Goal: Transaction & Acquisition: Book appointment/travel/reservation

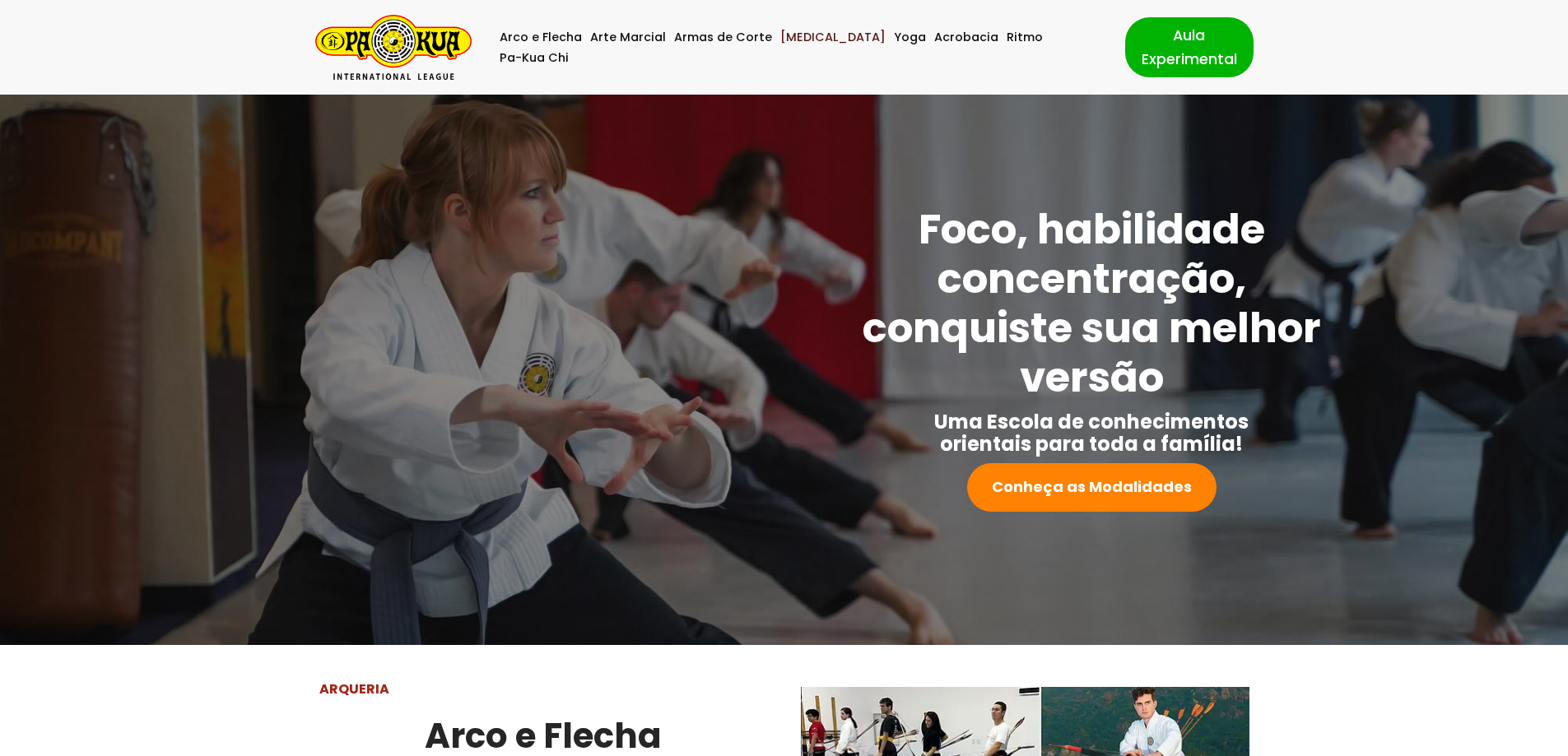
click at [801, 47] on link "[MEDICAL_DATA]" at bounding box center [833, 37] width 106 height 20
click at [397, 47] on img "Pa-Kua Brasil Uma Escola de conhecimentos orientais para toda a família. Foco, …" at bounding box center [394, 48] width 157 height 65
click at [569, 48] on link "Pa-Kua Chi" at bounding box center [534, 57] width 70 height 20
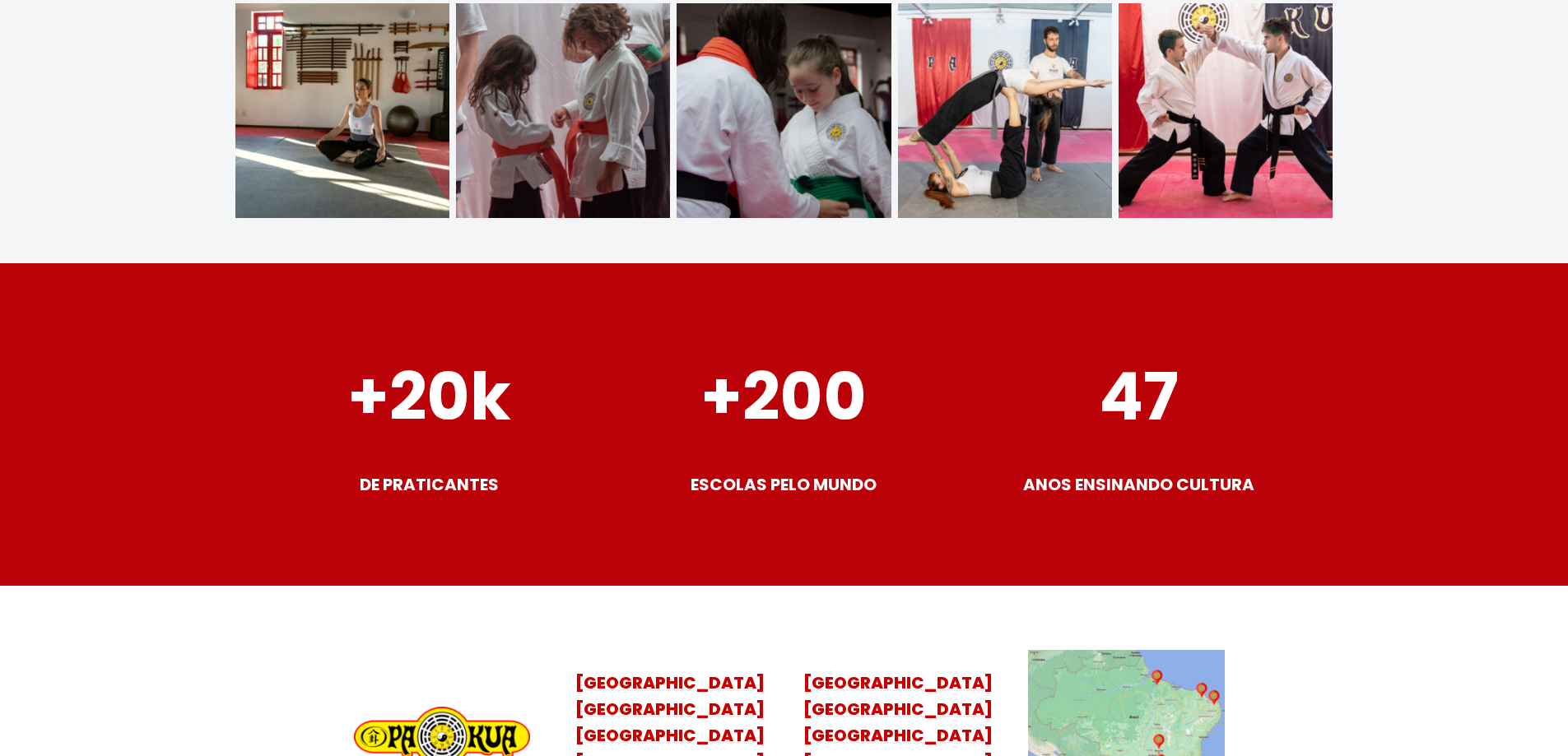
scroll to position [6508, 0]
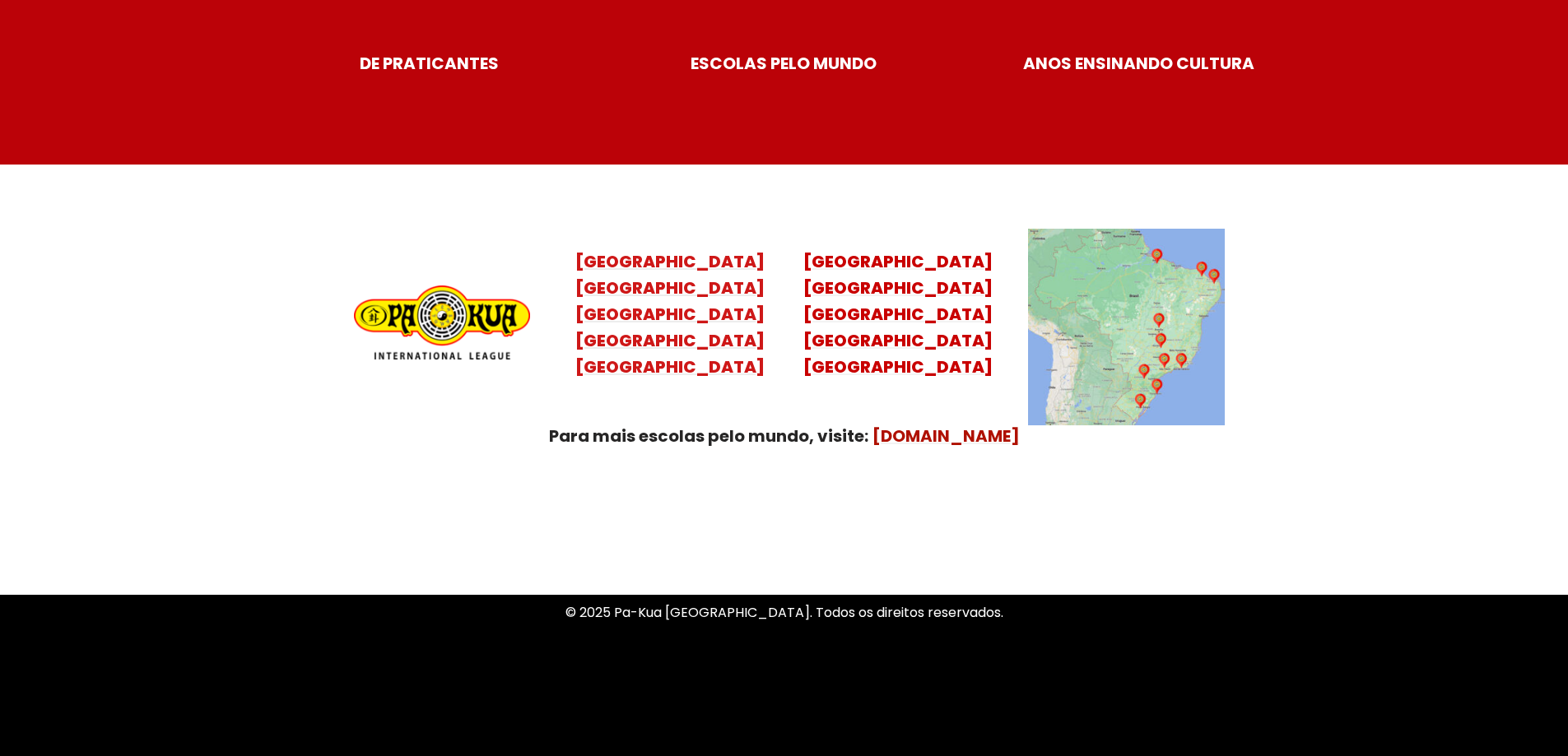
click at [668, 319] on mark "Santa Catarina Paraná São Paulo Rio de Janeiro" at bounding box center [670, 327] width 189 height 102
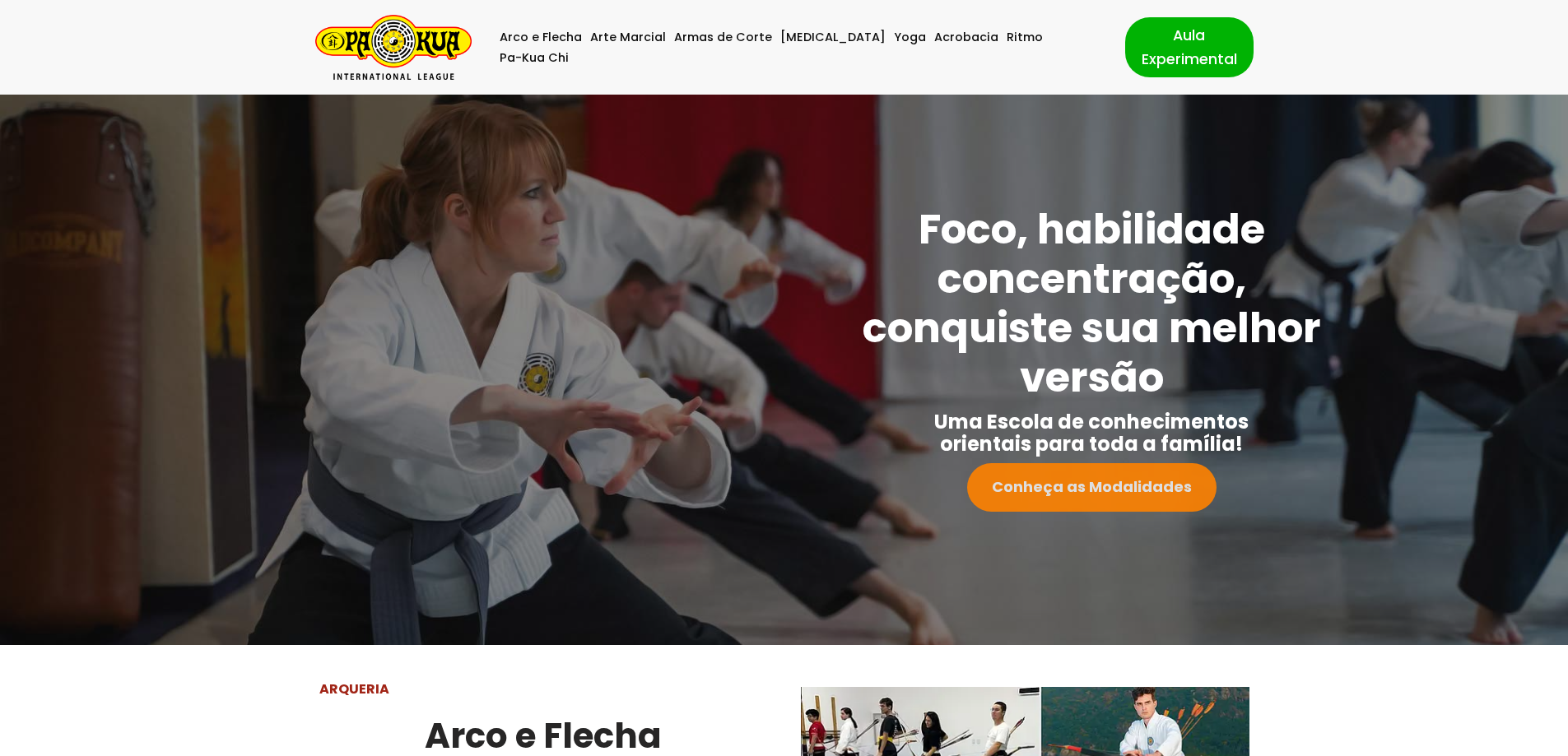
click at [1082, 490] on strong "Conheça as Modalidades" at bounding box center [1092, 486] width 200 height 20
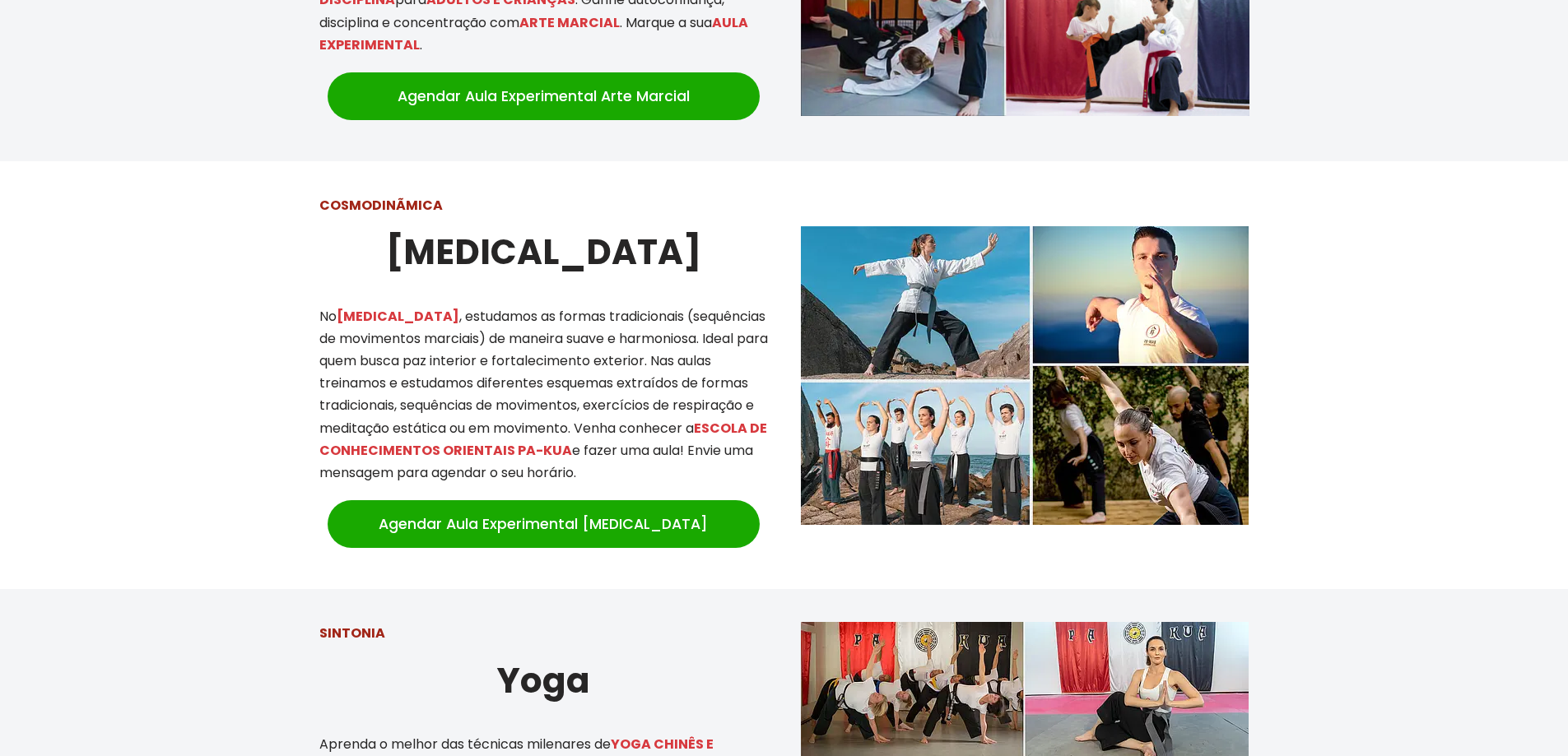
scroll to position [1303, 0]
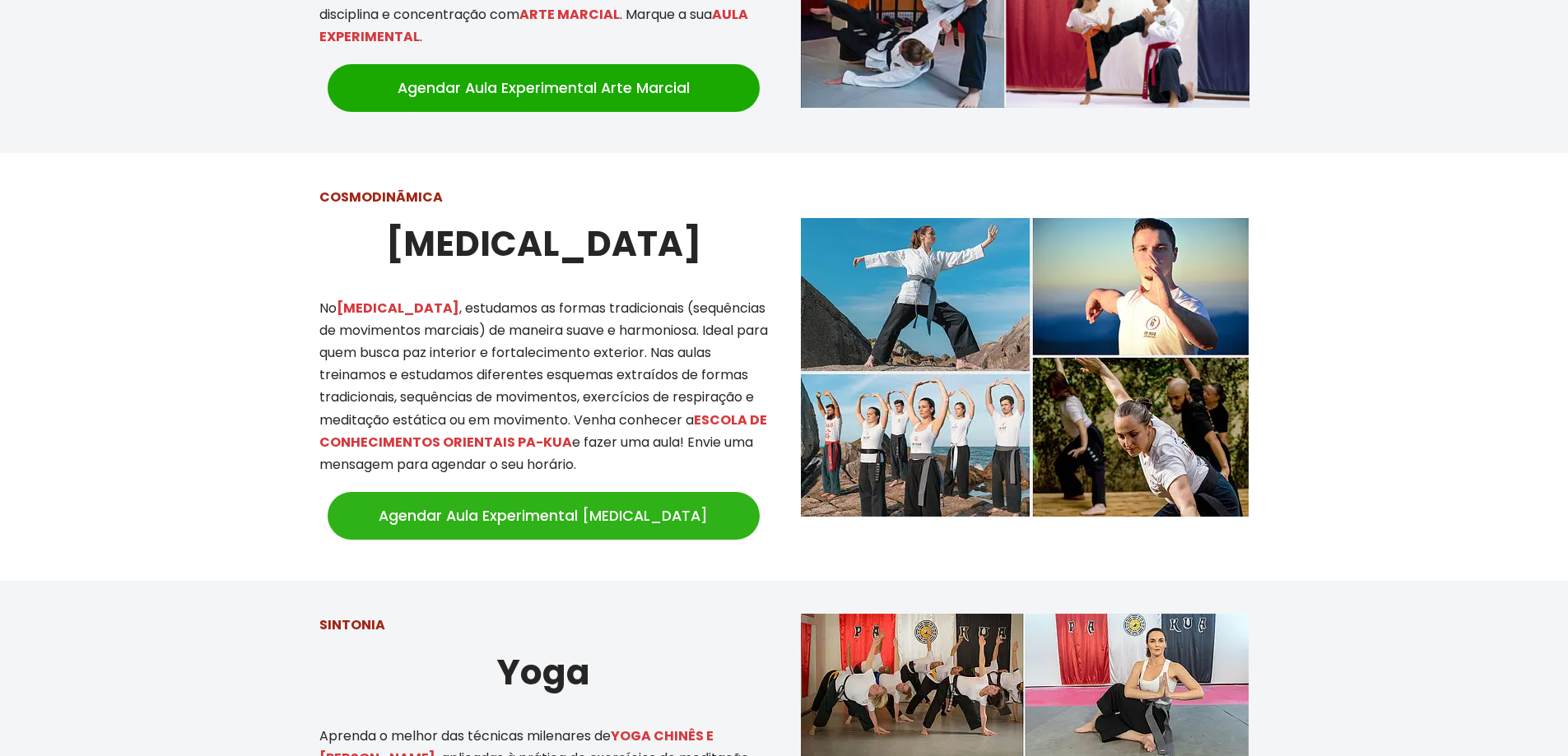
click at [649, 506] on link "Agendar Aula Experimental [MEDICAL_DATA]" at bounding box center [543, 516] width 432 height 48
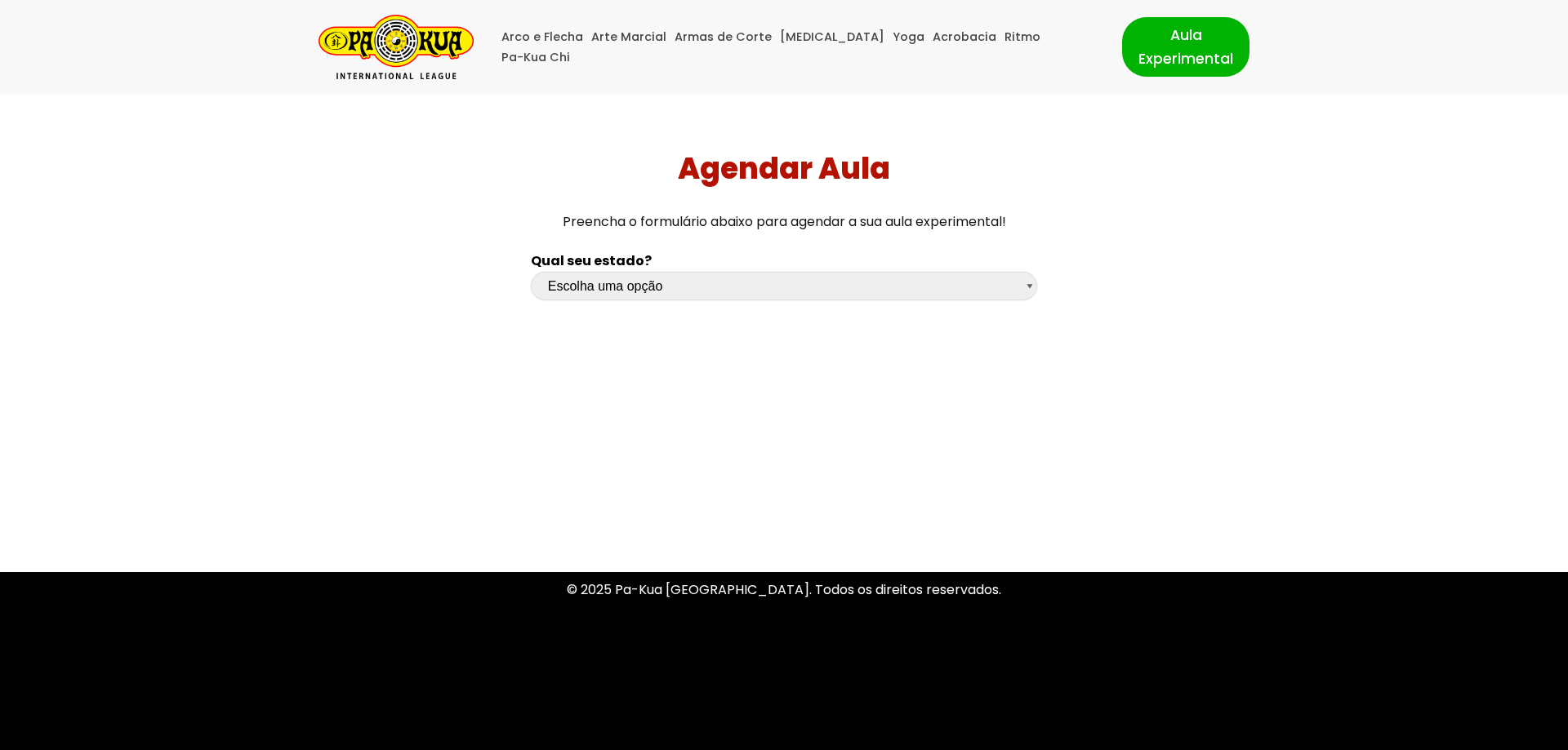
click at [649, 281] on select "Escolha uma opção [GEOGRAPHIC_DATA] [GEOGRAPHIC_DATA] [GEOGRAPHIC_DATA] [GEOGRA…" at bounding box center [784, 286] width 507 height 29
select select "sp"
click at [531, 272] on select "Escolha uma opção [GEOGRAPHIC_DATA] [GEOGRAPHIC_DATA] [GEOGRAPHIC_DATA] [GEOGRA…" at bounding box center [784, 286] width 507 height 29
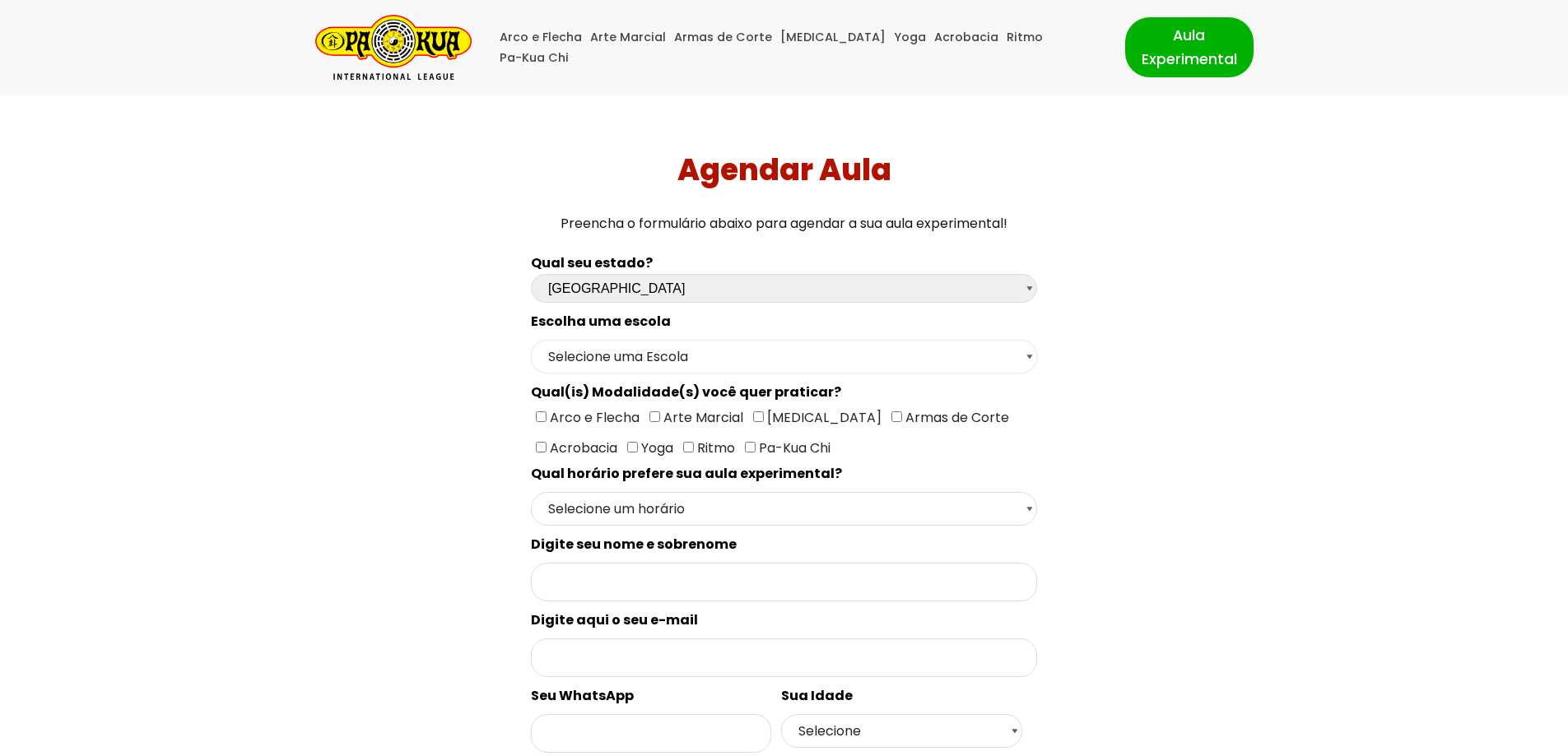
click at [968, 358] on select "Selecione uma Escola São Paulo - Escola Santa Cruz São Paulo - Escola Ana Rosa …" at bounding box center [784, 356] width 506 height 33
click at [531, 340] on select "Selecione uma Escola São Paulo - Escola Santa Cruz São Paulo - Escola Ana Rosa …" at bounding box center [784, 356] width 506 height 33
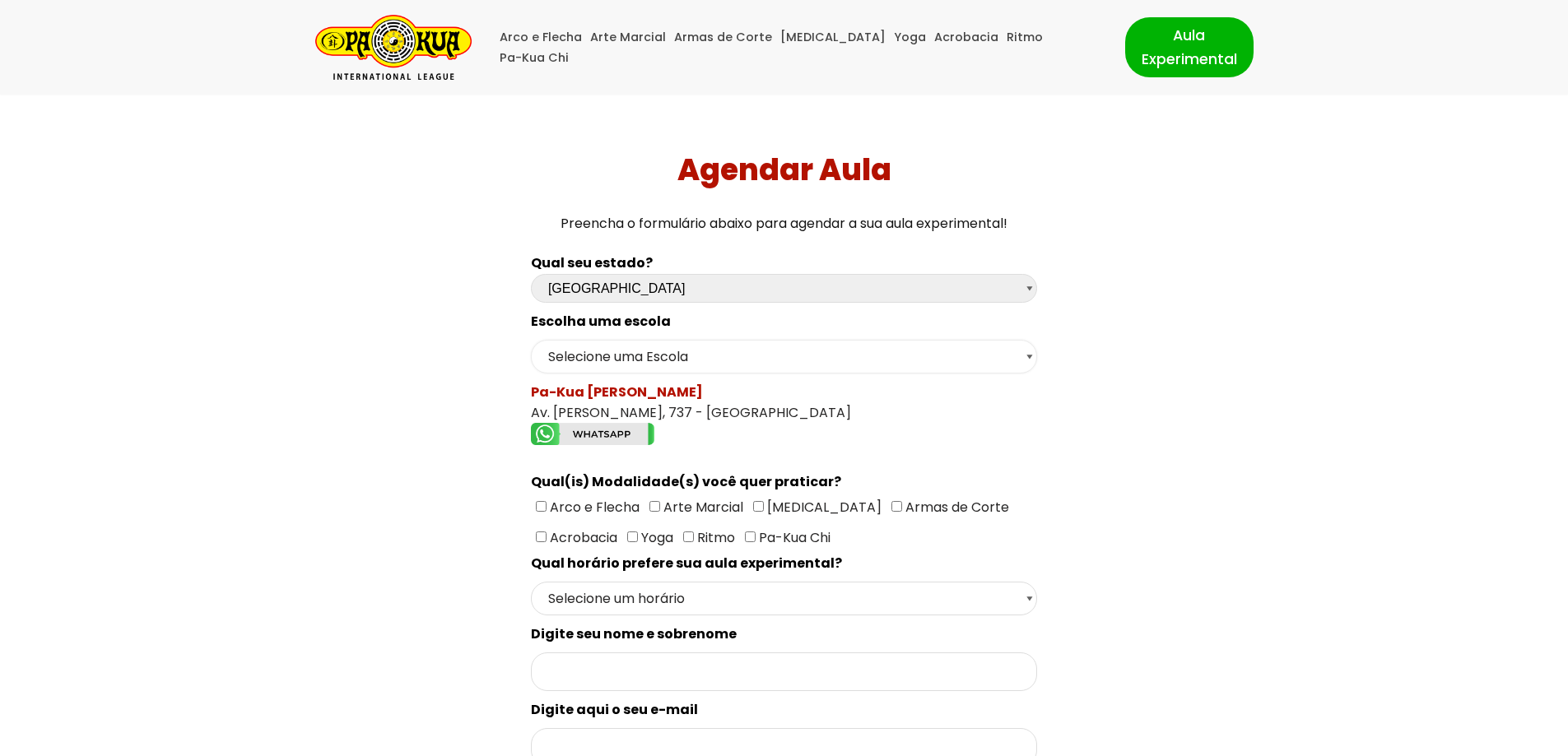
drag, startPoint x: 772, startPoint y: 344, endPoint x: 778, endPoint y: 362, distance: 19.0
click at [772, 344] on select "Selecione uma Escola São Paulo - Escola Santa Cruz São Paulo - Escola Ana Rosa …" at bounding box center [784, 356] width 506 height 33
click at [531, 340] on select "Selecione uma Escola São Paulo - Escola Santa Cruz São Paulo - Escola Ana Rosa …" at bounding box center [784, 356] width 506 height 33
click at [877, 359] on select "Selecione uma Escola São Paulo - Escola Santa Cruz São Paulo - Escola Ana Rosa …" at bounding box center [784, 356] width 506 height 33
select select "São Paulo - Escola Ana Rosa"
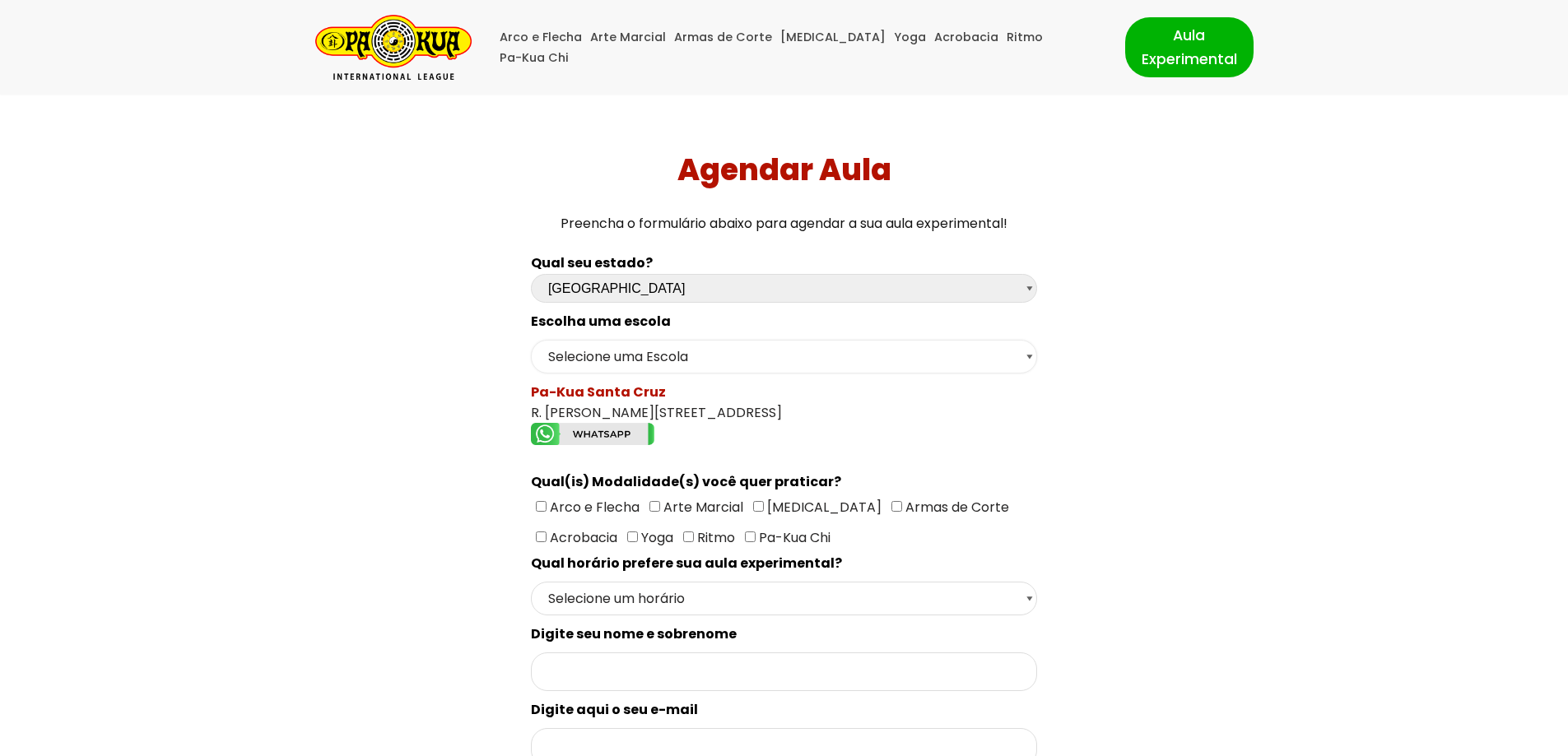
click at [531, 340] on select "Selecione uma Escola São Paulo - Escola Santa Cruz São Paulo - Escola Ana Rosa …" at bounding box center [784, 356] width 506 height 33
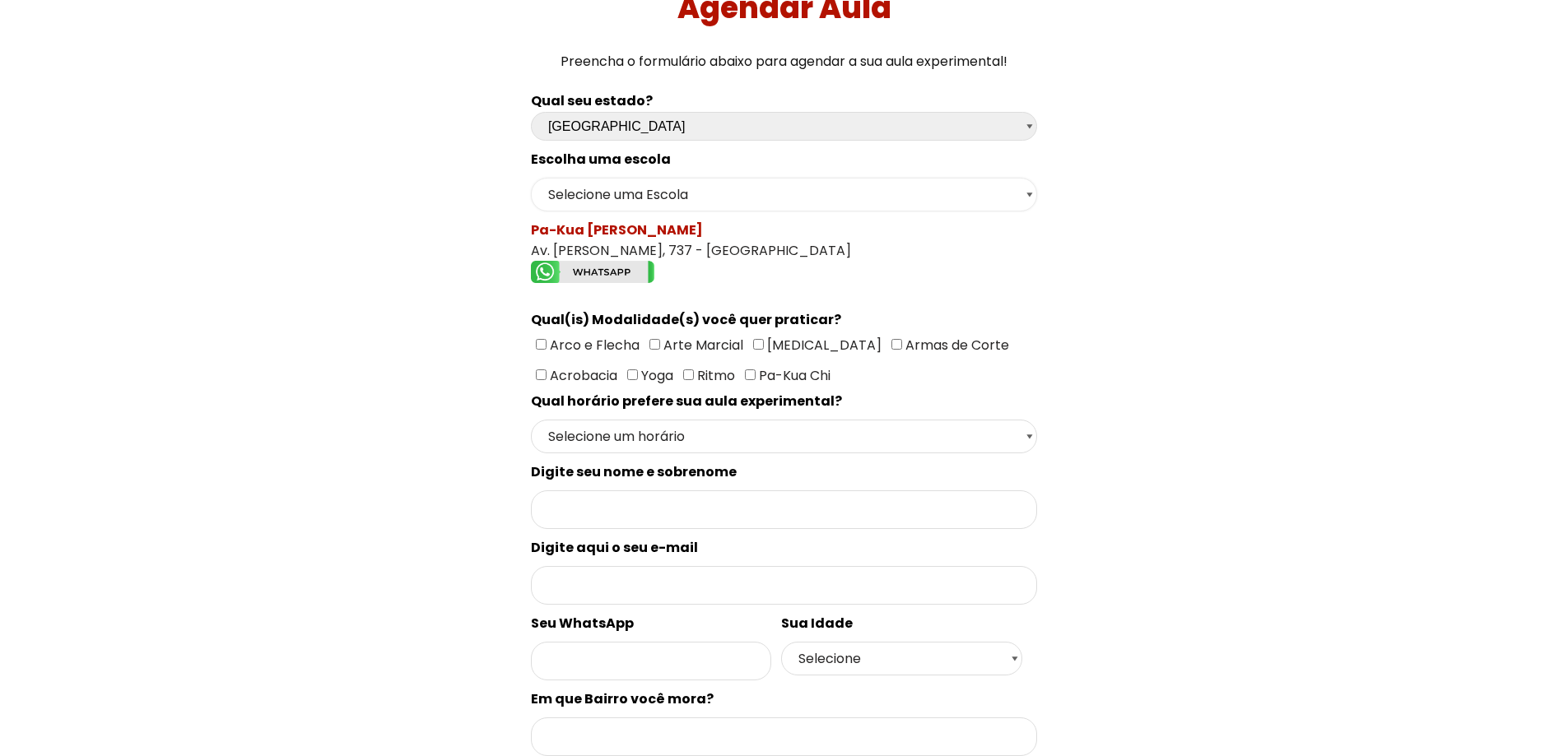
scroll to position [165, 0]
click at [902, 428] on select "Selecione um horário Manhã Tarde Noite" at bounding box center [784, 434] width 506 height 33
drag, startPoint x: 902, startPoint y: 428, endPoint x: 915, endPoint y: 427, distance: 13.0
click at [902, 428] on select "Selecione um horário Manhã Tarde Noite" at bounding box center [784, 434] width 506 height 33
click at [758, 340] on input"] "[MEDICAL_DATA]" at bounding box center [759, 341] width 11 height 11
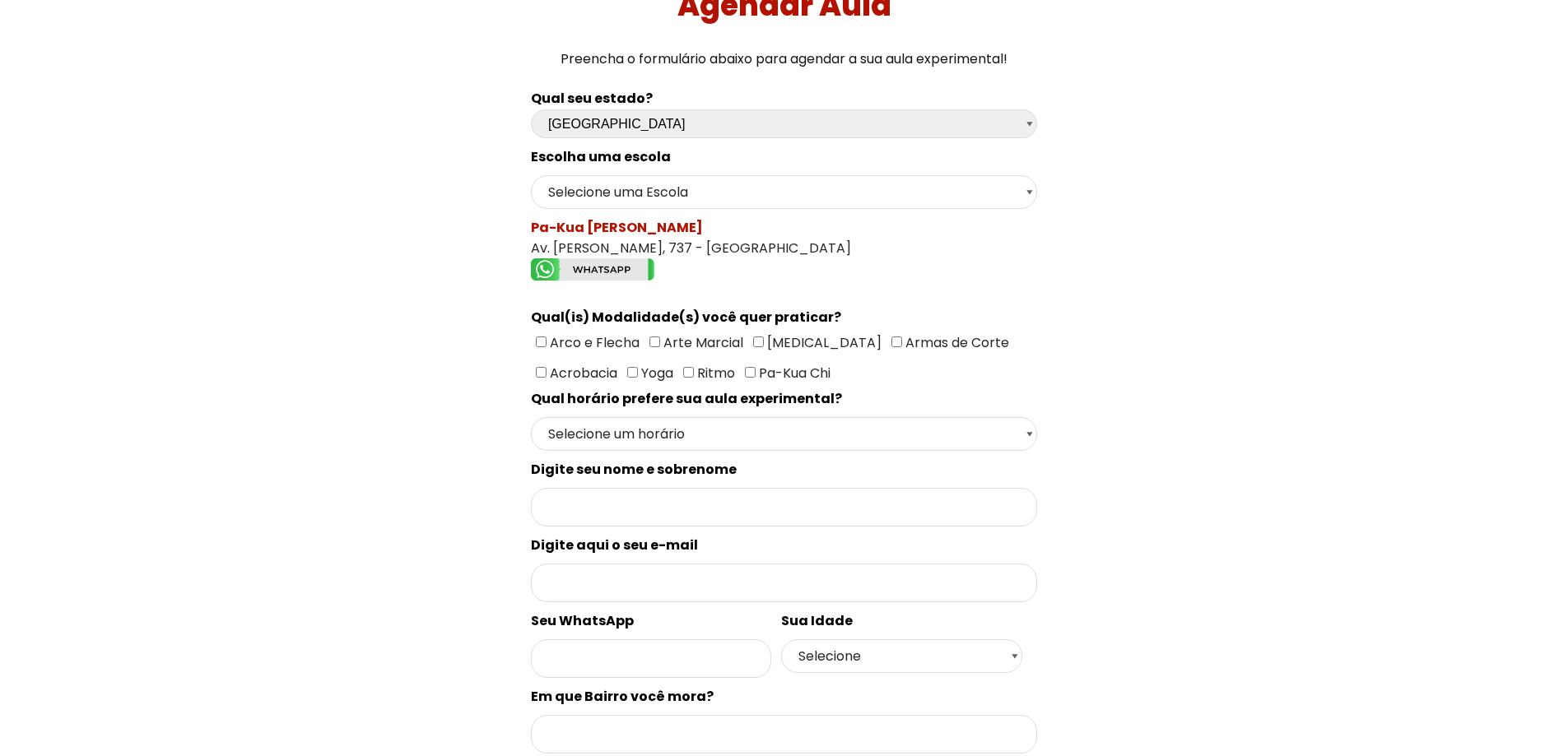
checkbox input"] "true"
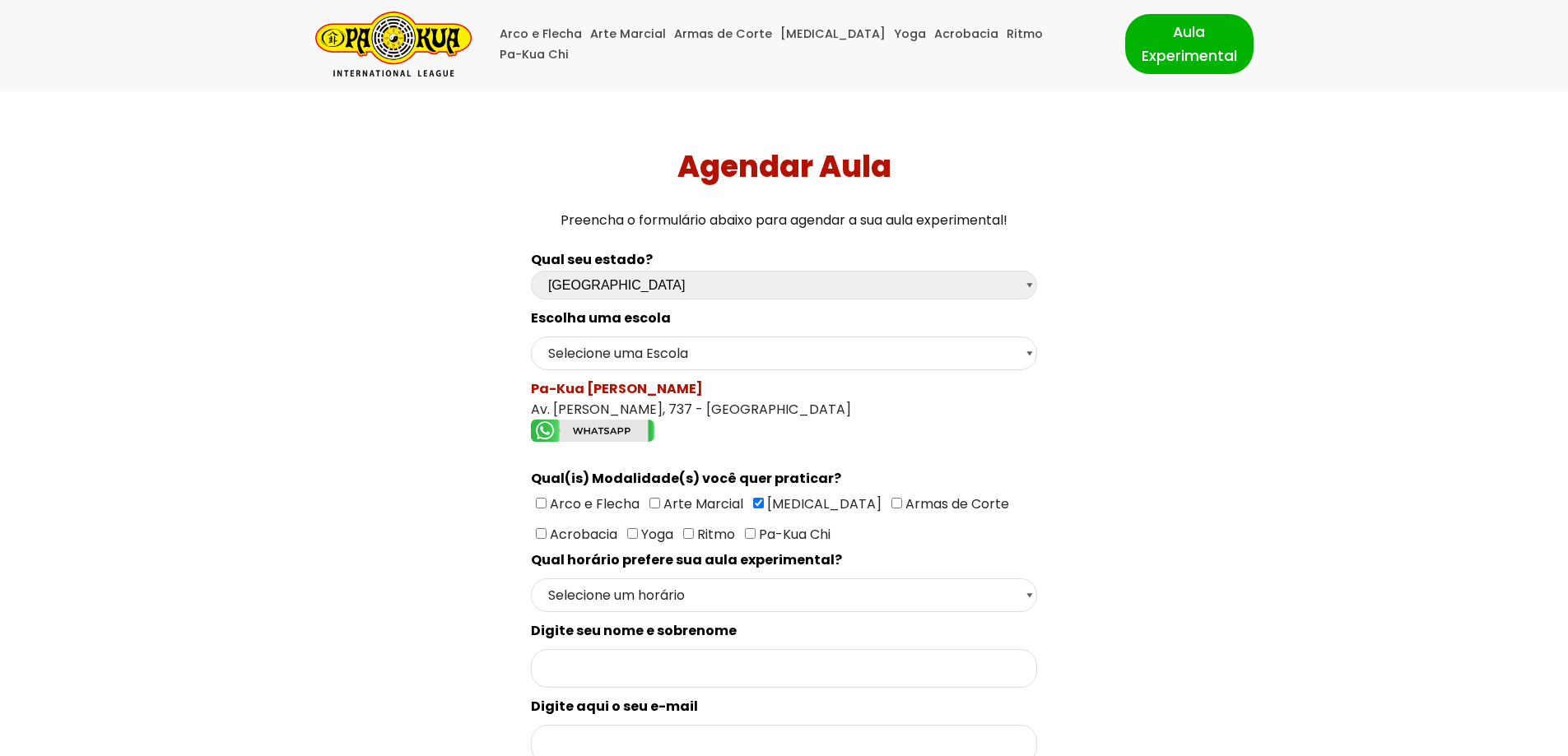
scroll to position [0, 0]
